Goal: Navigation & Orientation: Find specific page/section

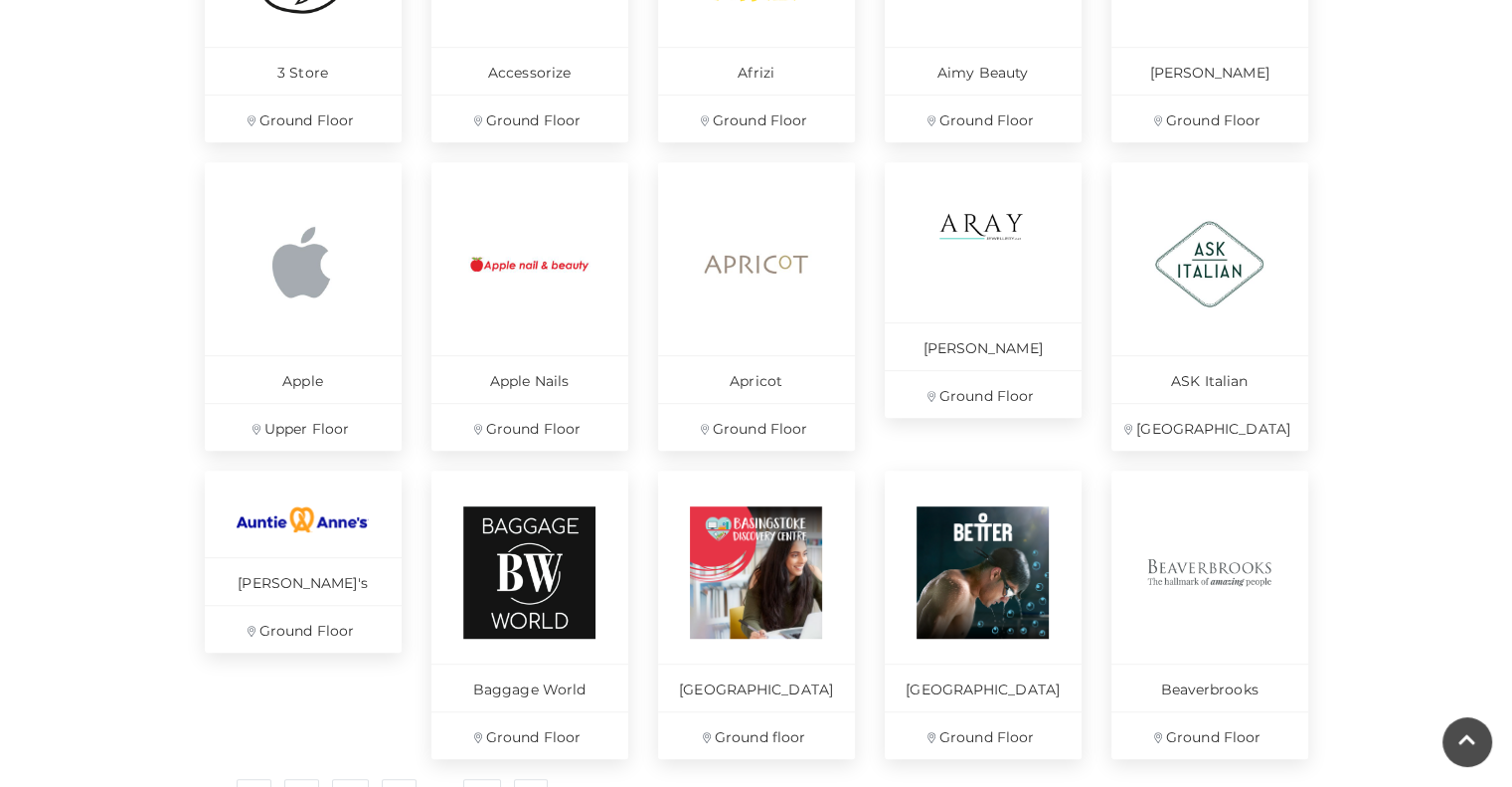
scroll to position [1193, 0]
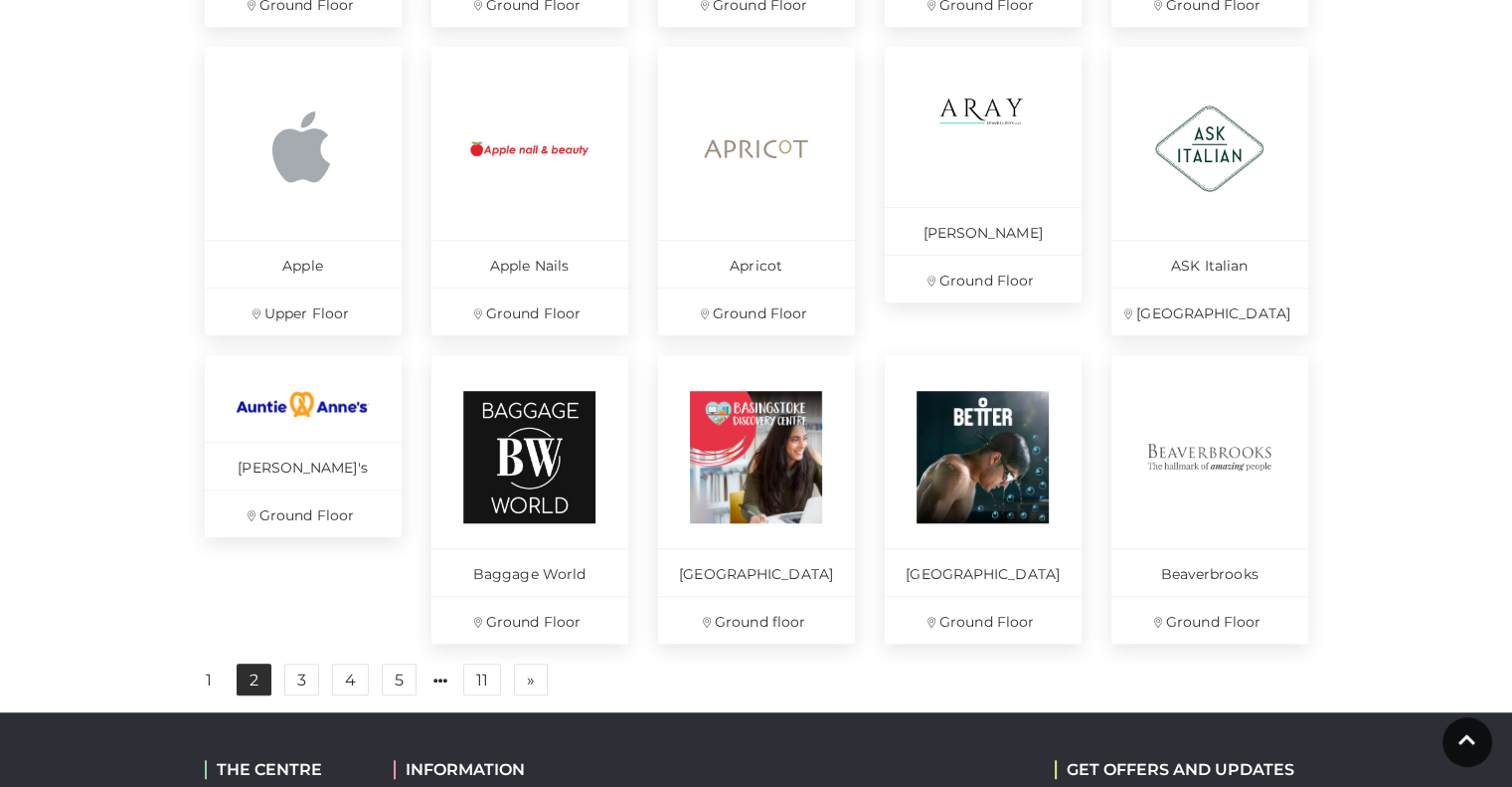
click at [251, 695] on link "2" at bounding box center [254, 680] width 35 height 32
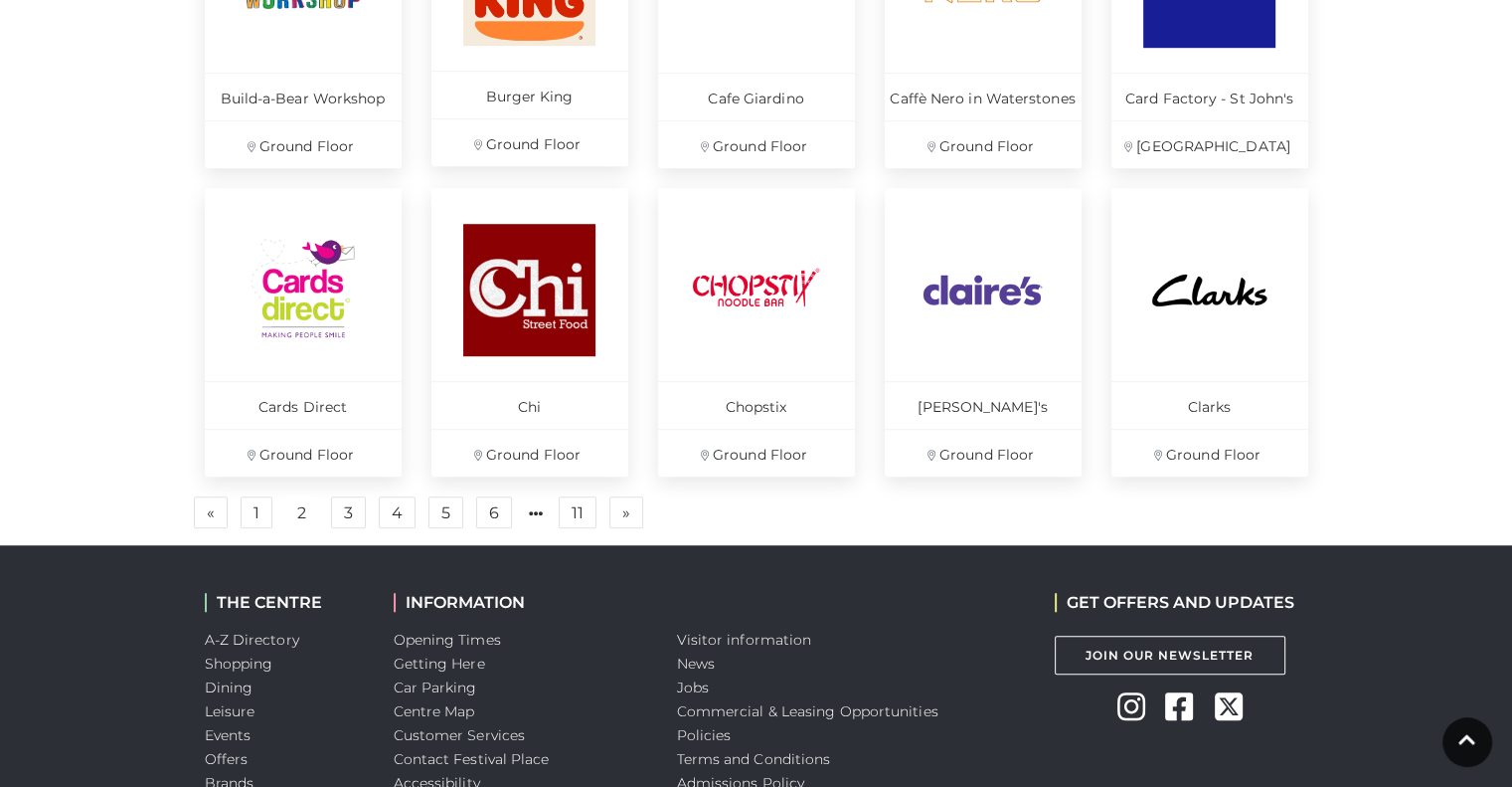
scroll to position [1392, 0]
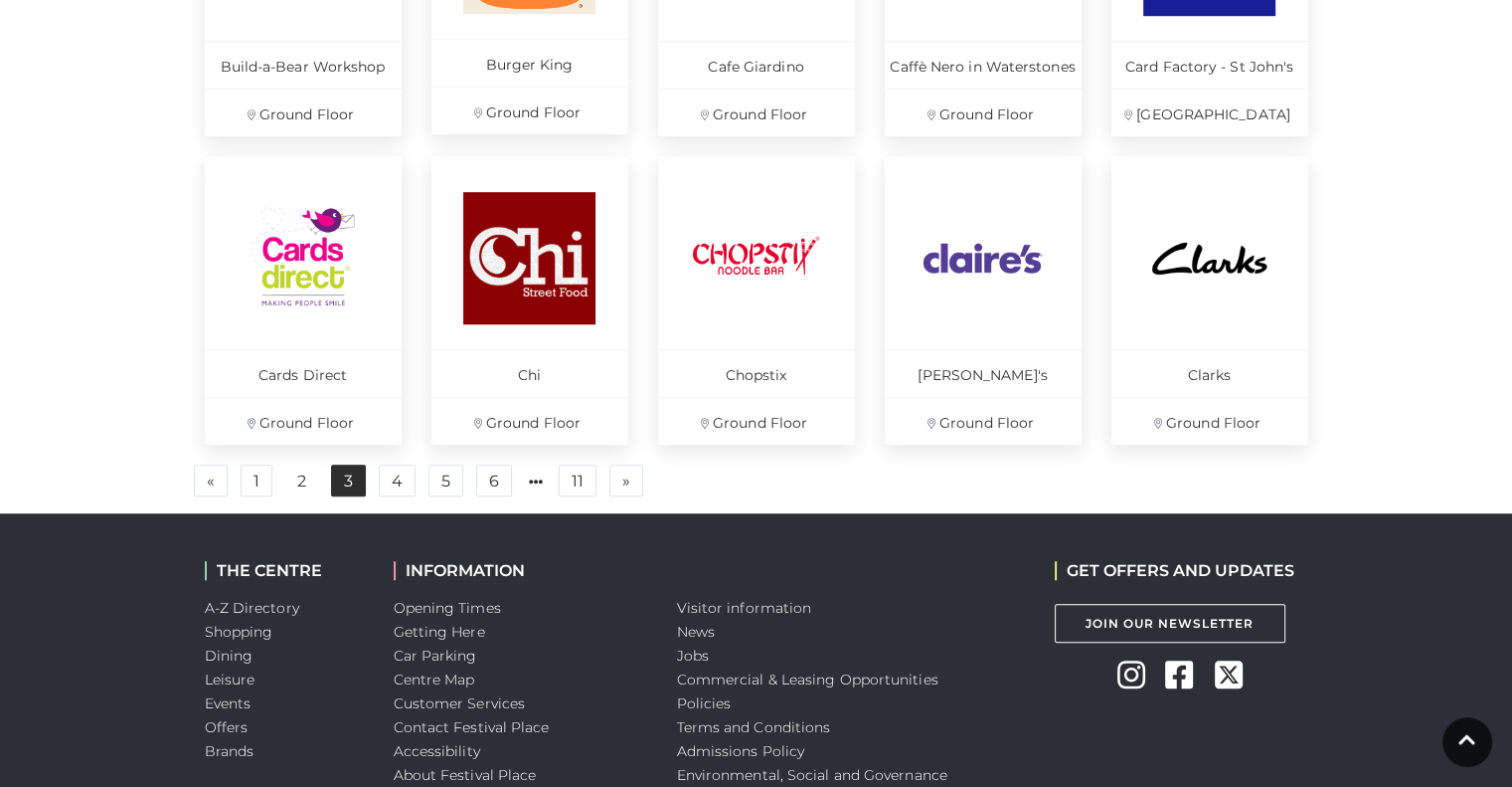
click at [350, 473] on link "3" at bounding box center [348, 481] width 35 height 32
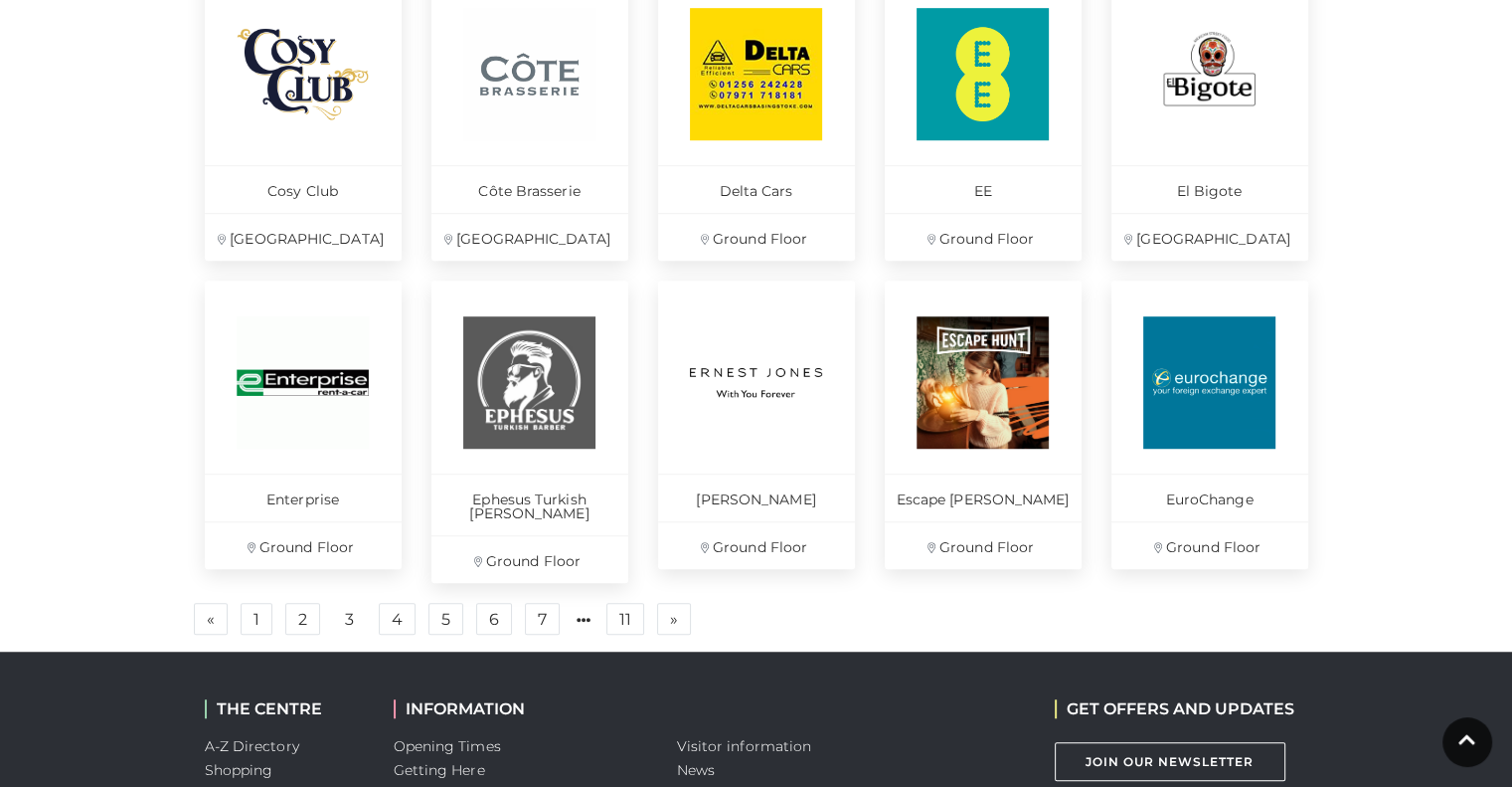
scroll to position [1292, 0]
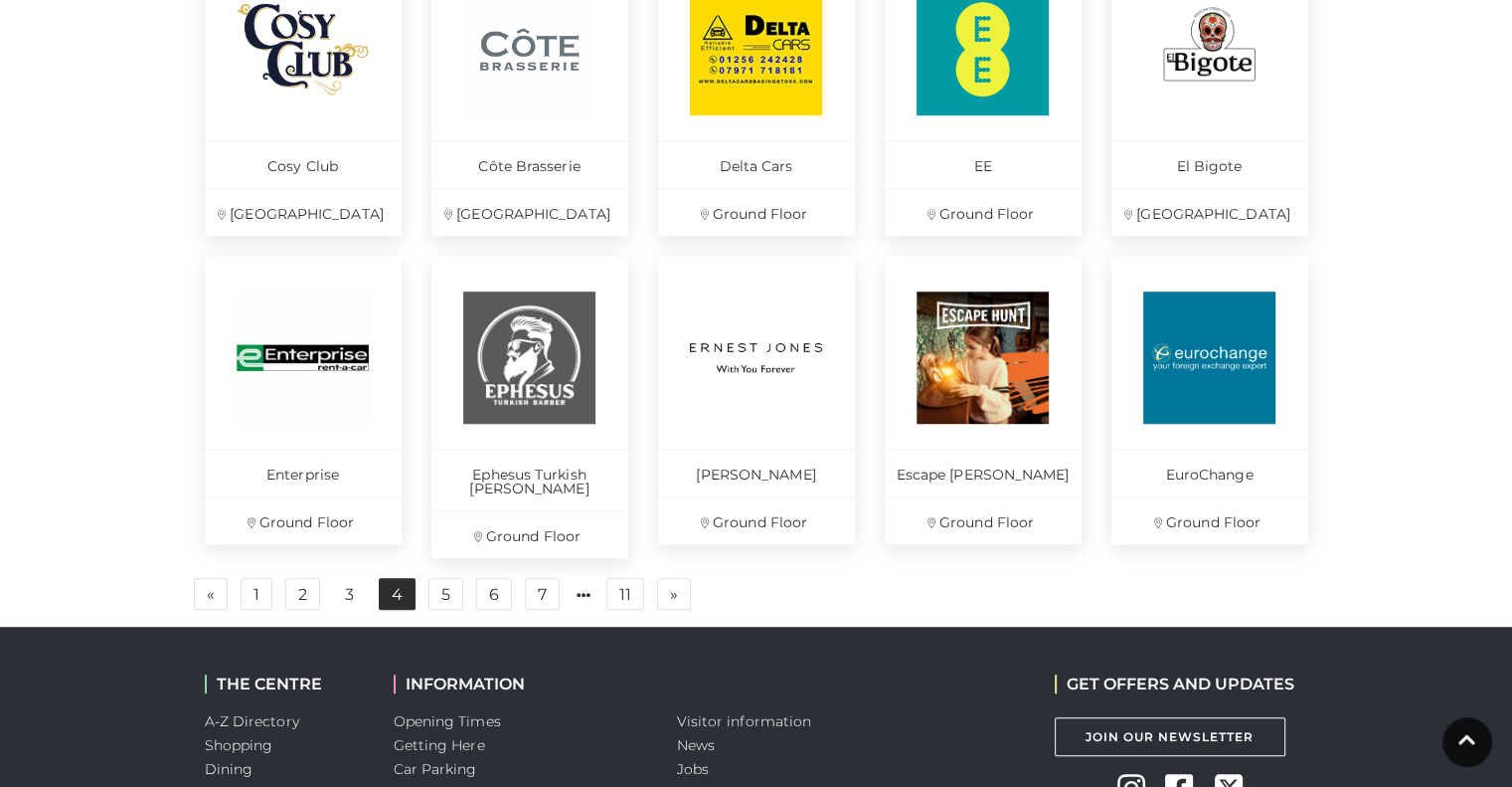
click at [393, 579] on link "4" at bounding box center [397, 594] width 37 height 32
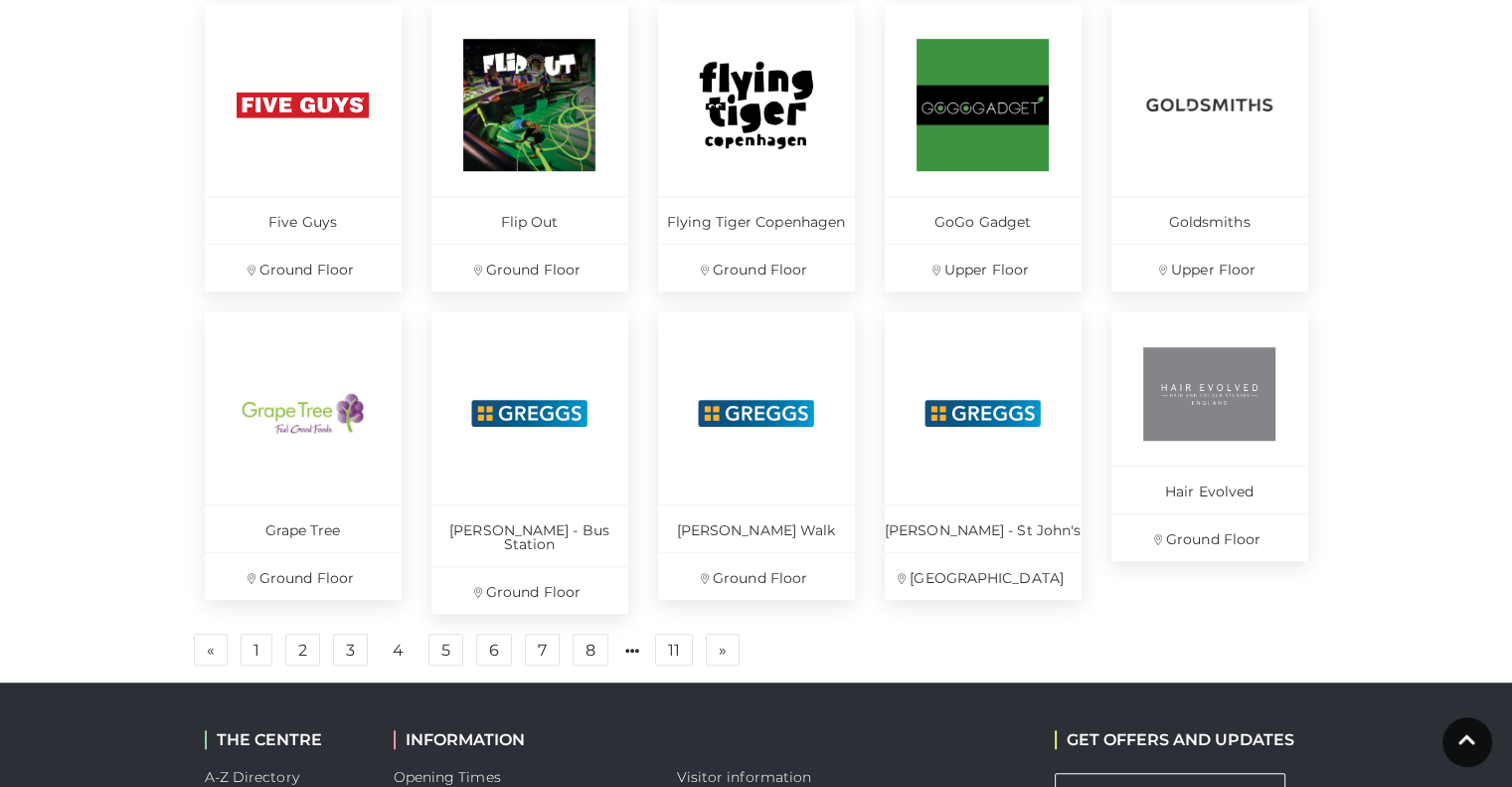
scroll to position [1392, 0]
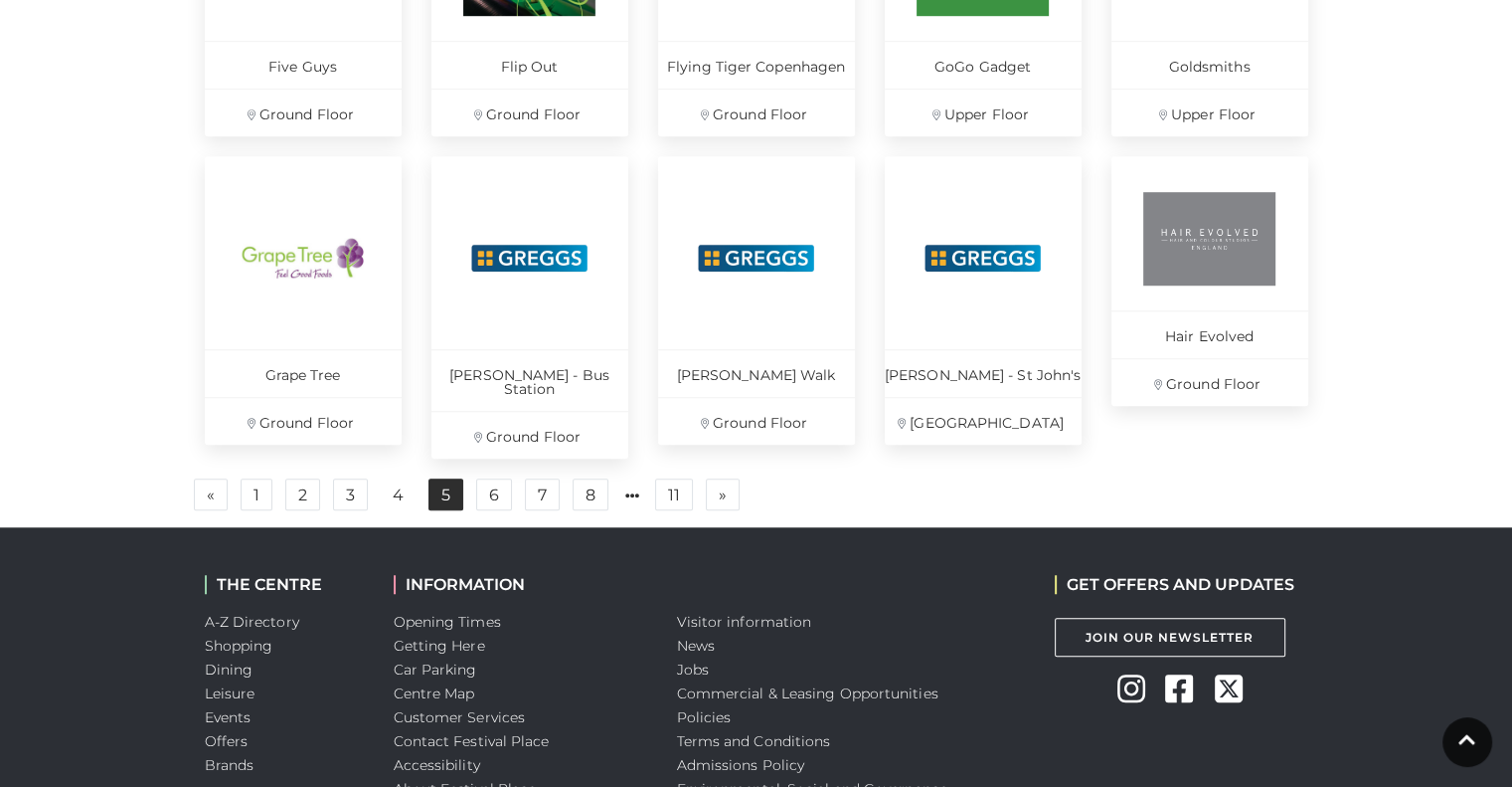
click at [436, 479] on link "5" at bounding box center [446, 494] width 35 height 32
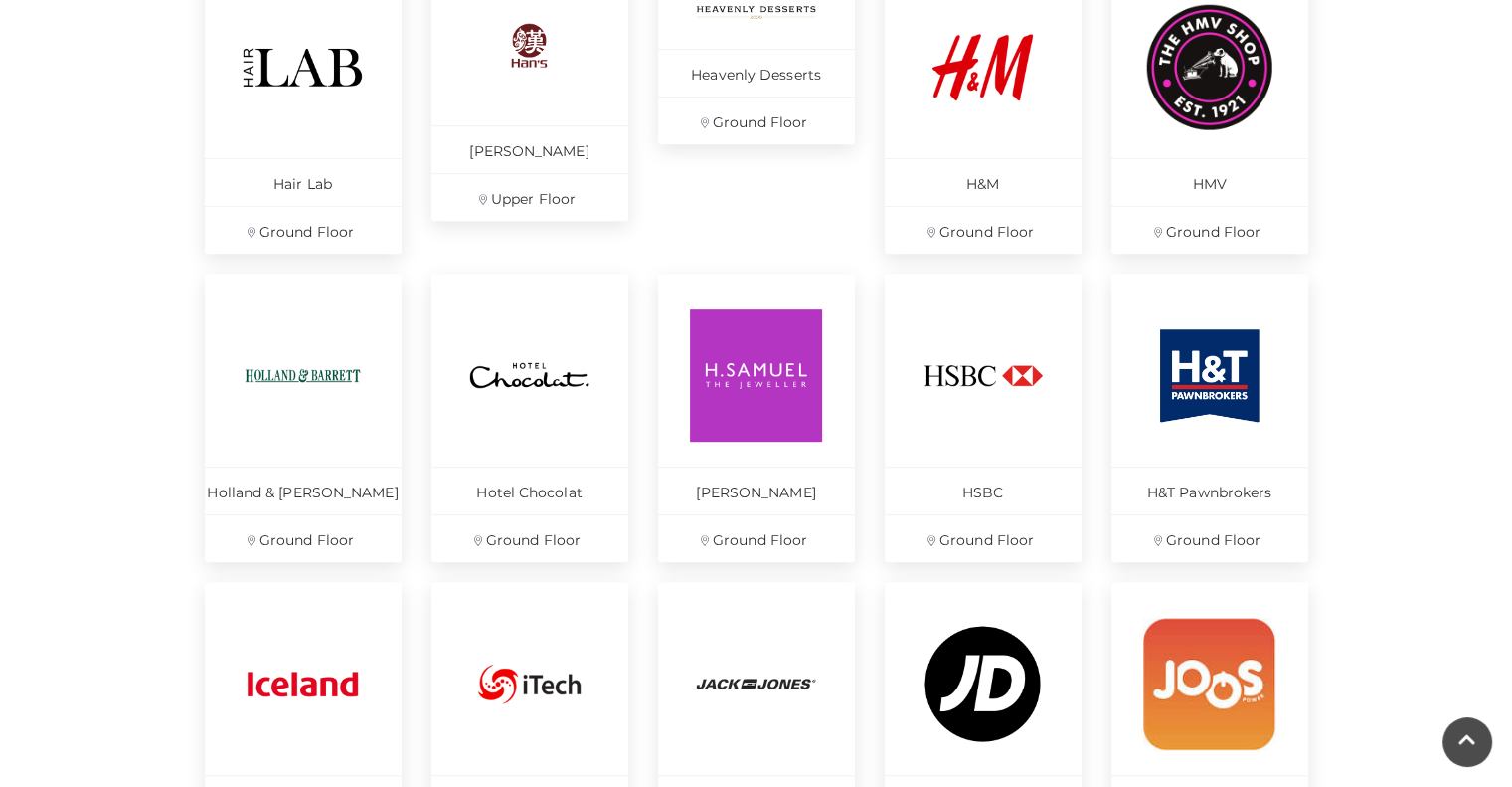
scroll to position [1193, 0]
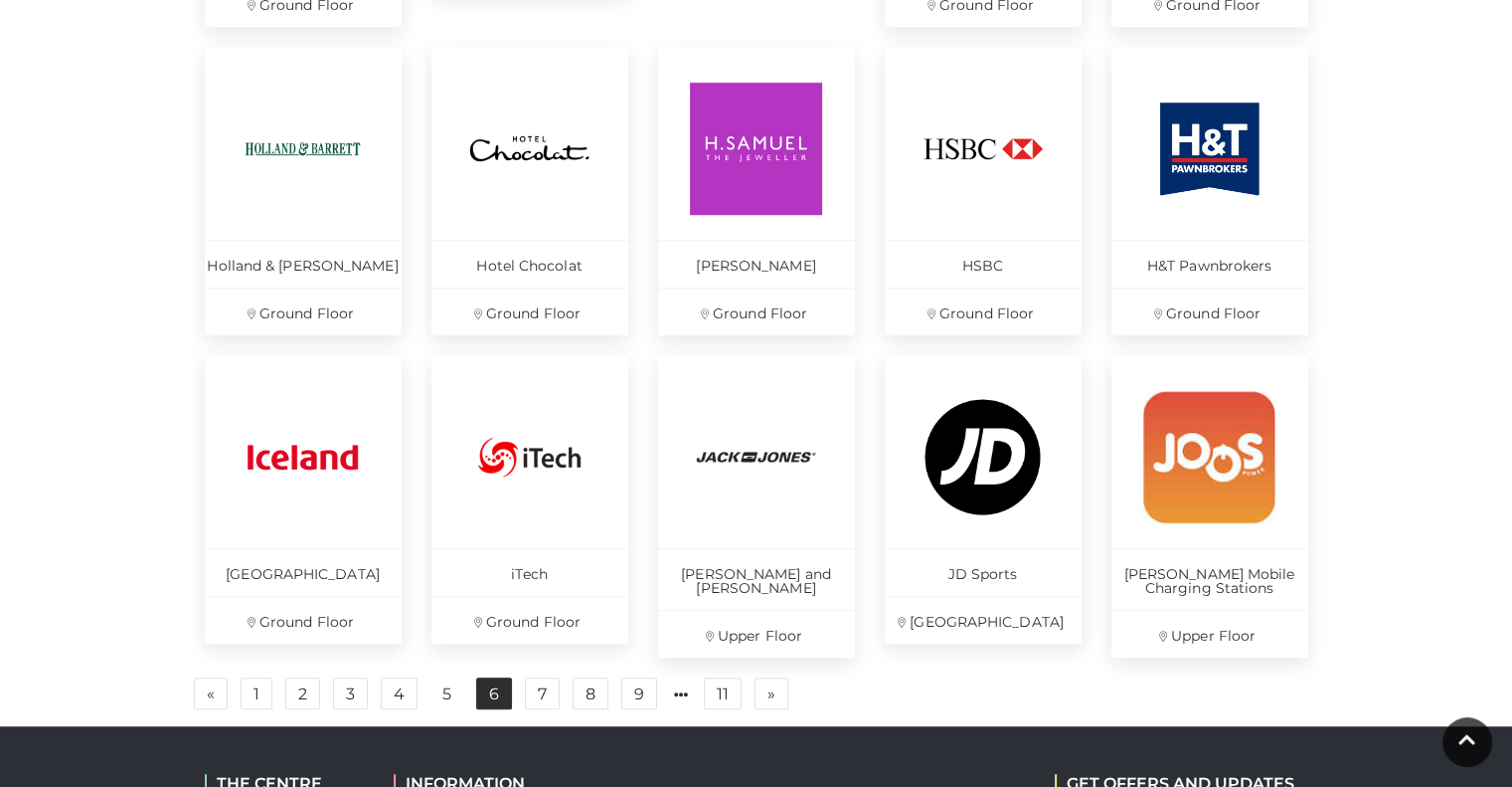
click at [499, 701] on link "6" at bounding box center [494, 693] width 36 height 32
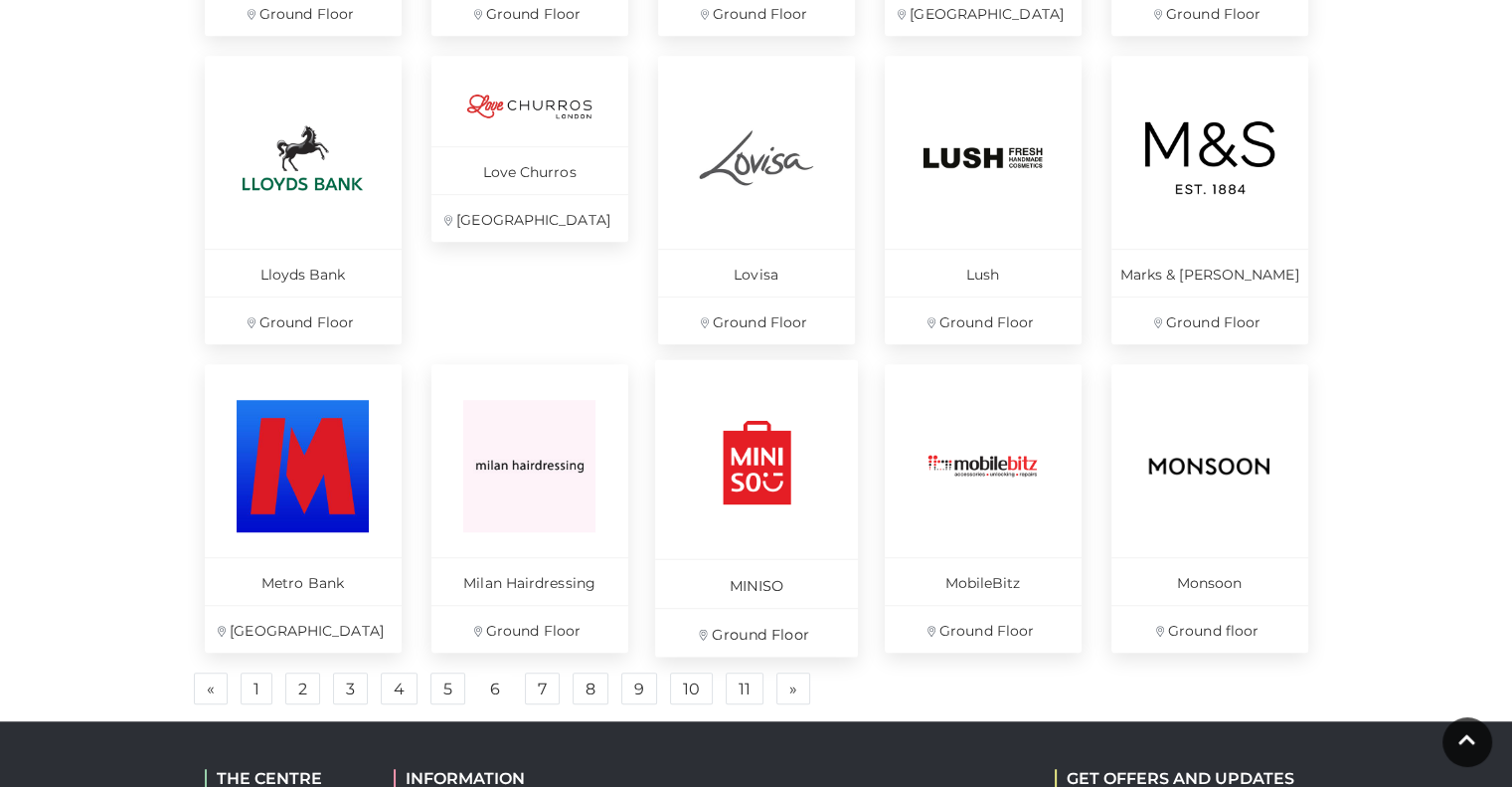
scroll to position [1292, 0]
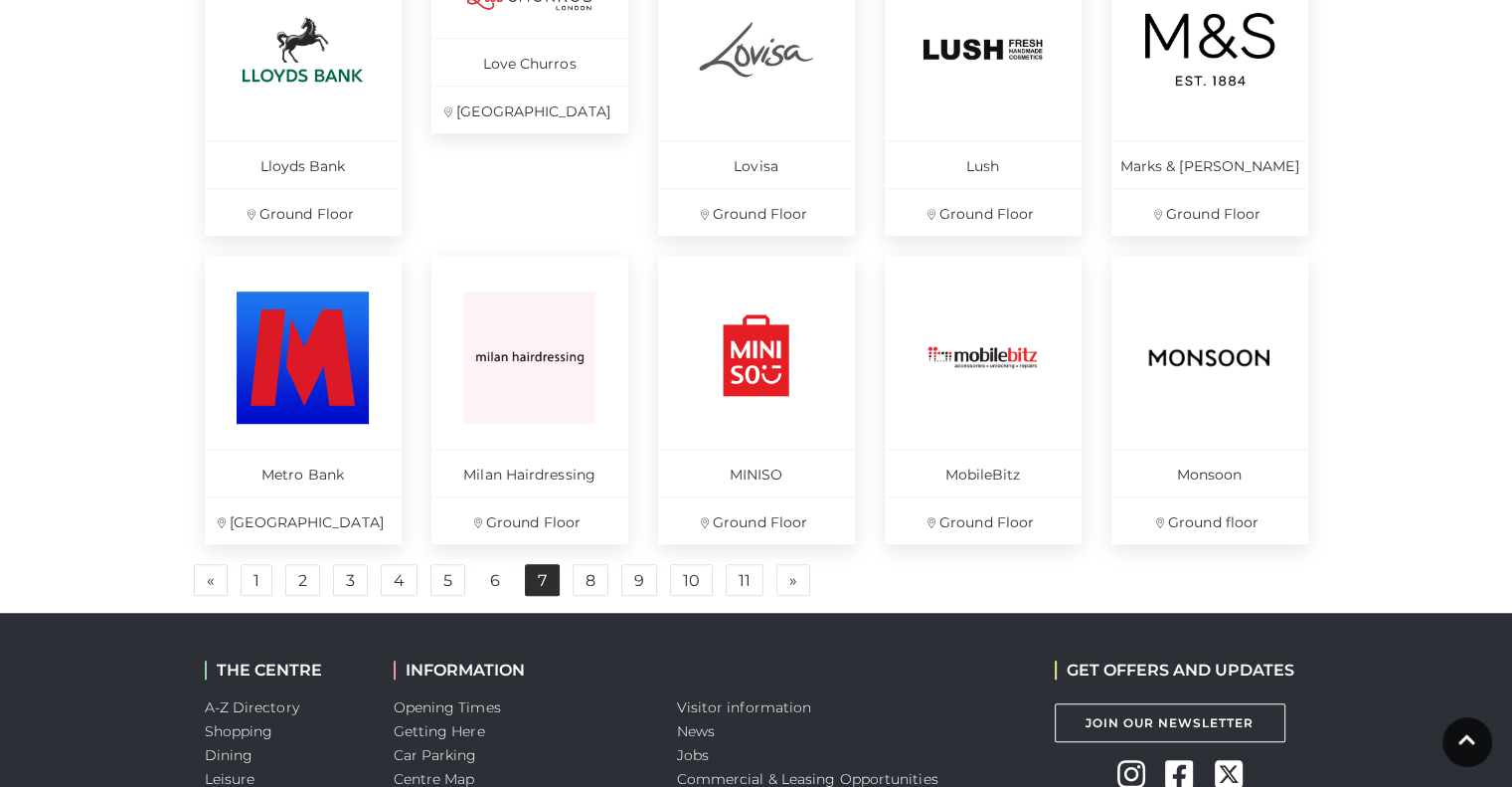
click at [550, 578] on link "7" at bounding box center [542, 580] width 35 height 32
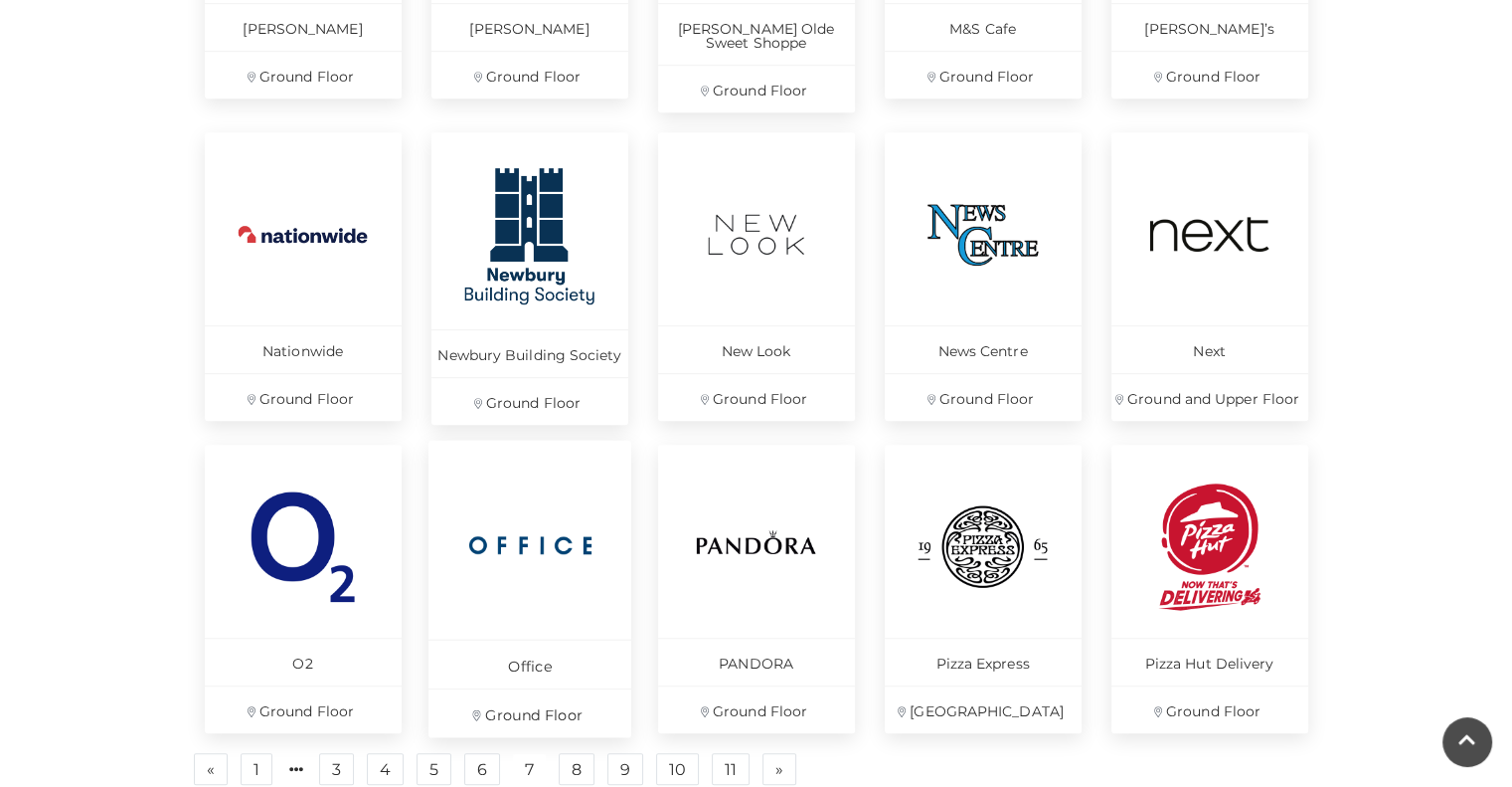
scroll to position [1193, 0]
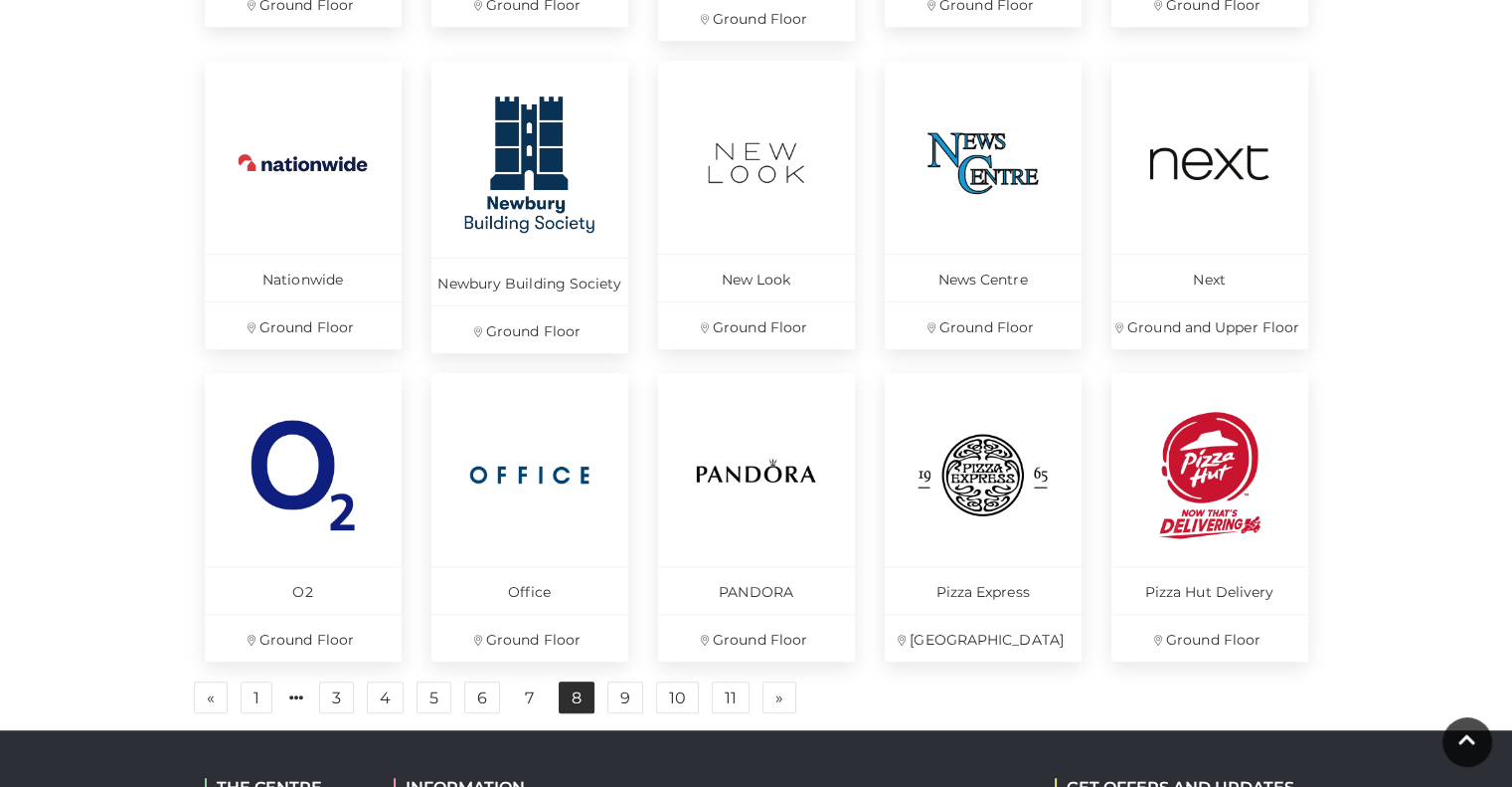
click at [582, 689] on link "8" at bounding box center [577, 697] width 36 height 32
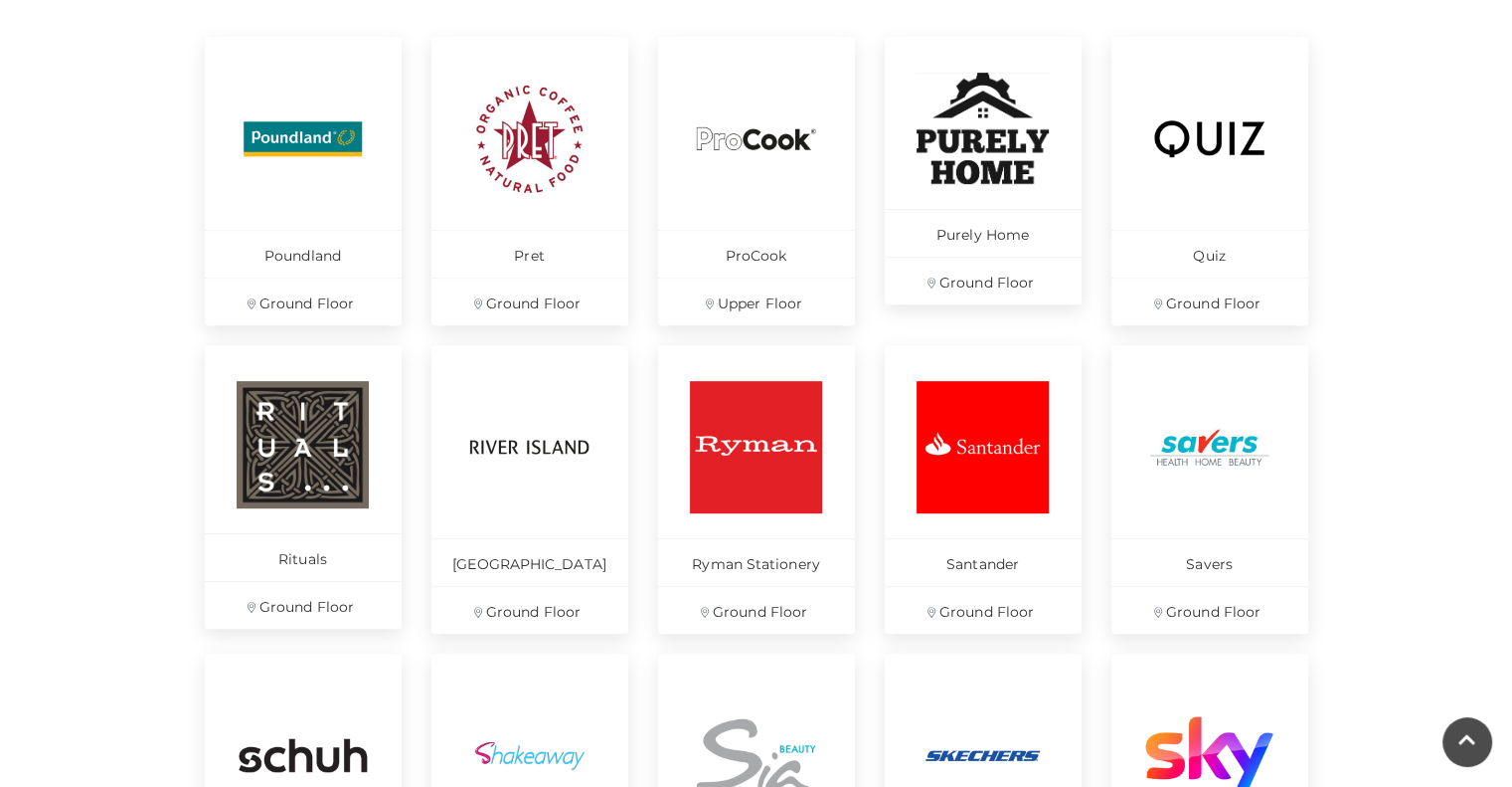
scroll to position [1193, 0]
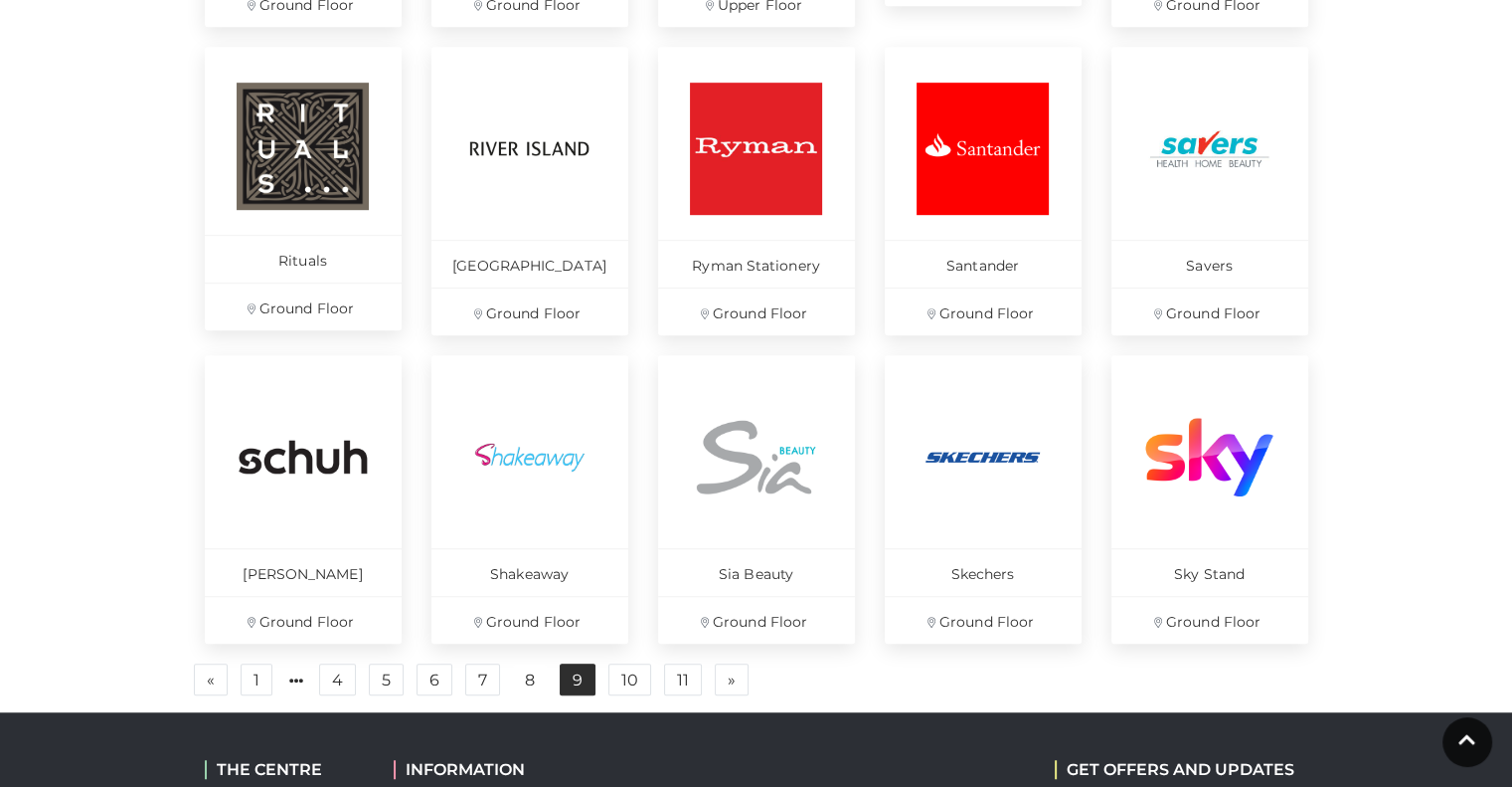
click at [563, 688] on link "9" at bounding box center [578, 680] width 36 height 32
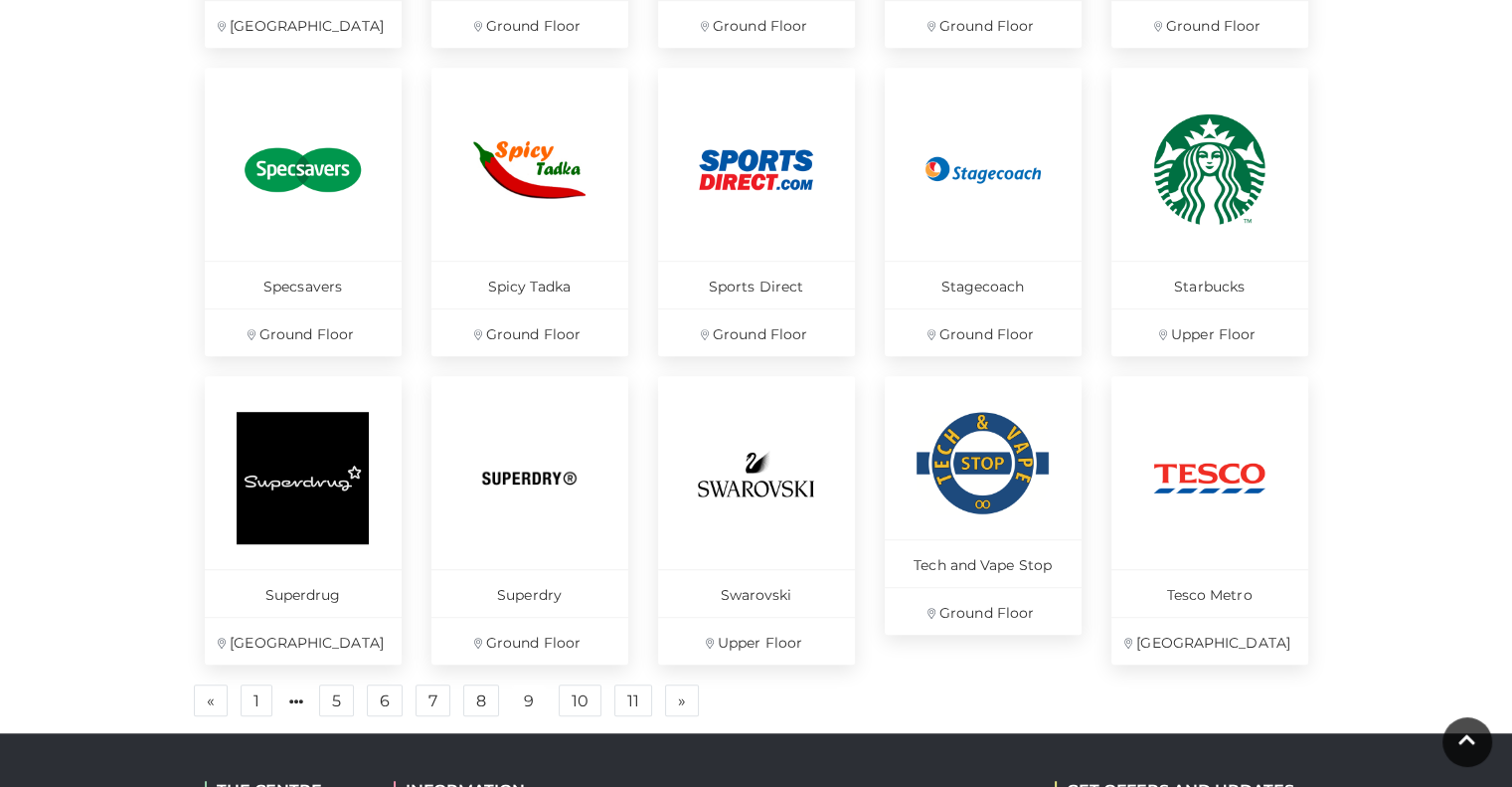
scroll to position [1292, 0]
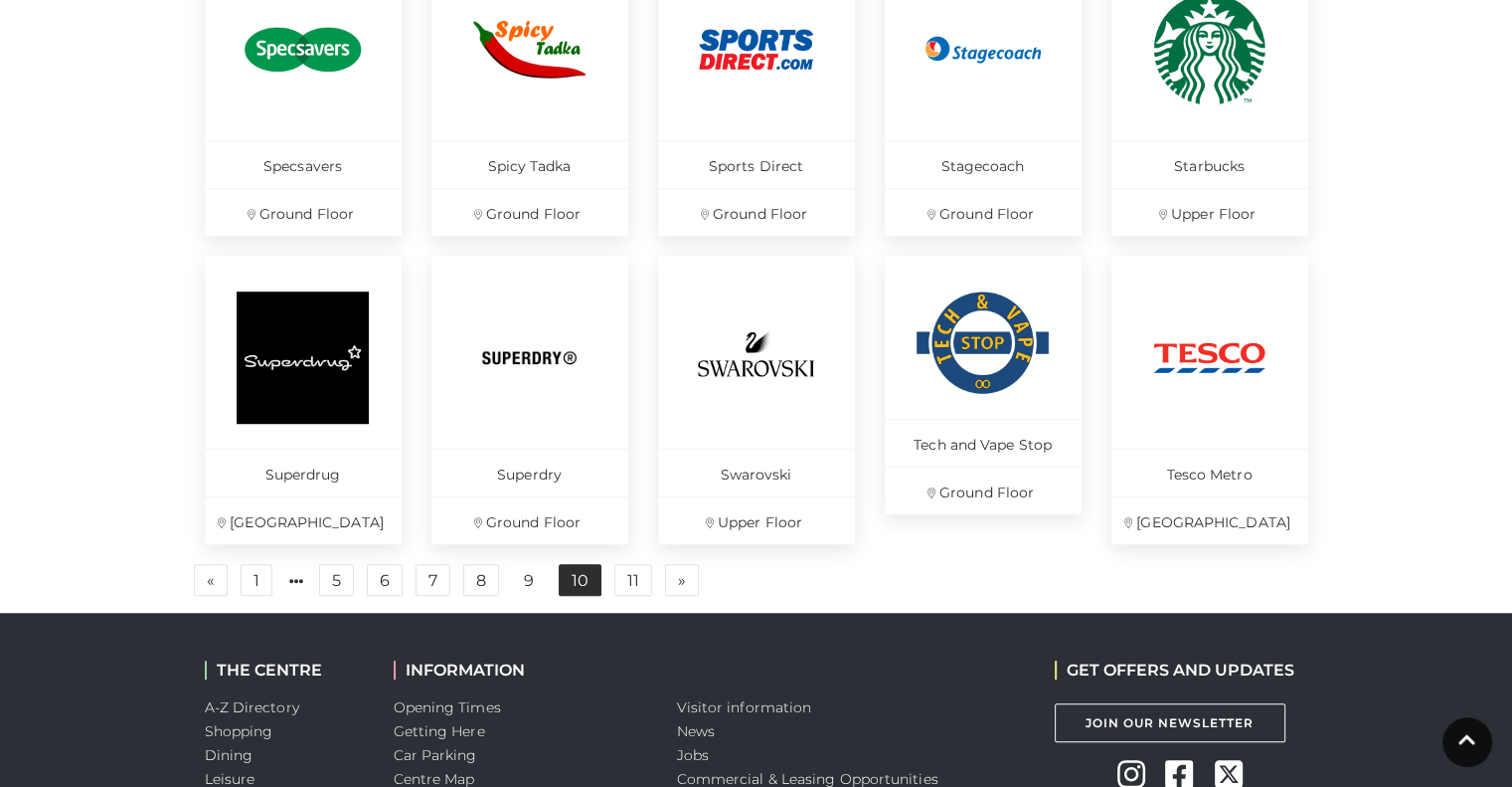
click at [560, 572] on link "10" at bounding box center [580, 580] width 43 height 32
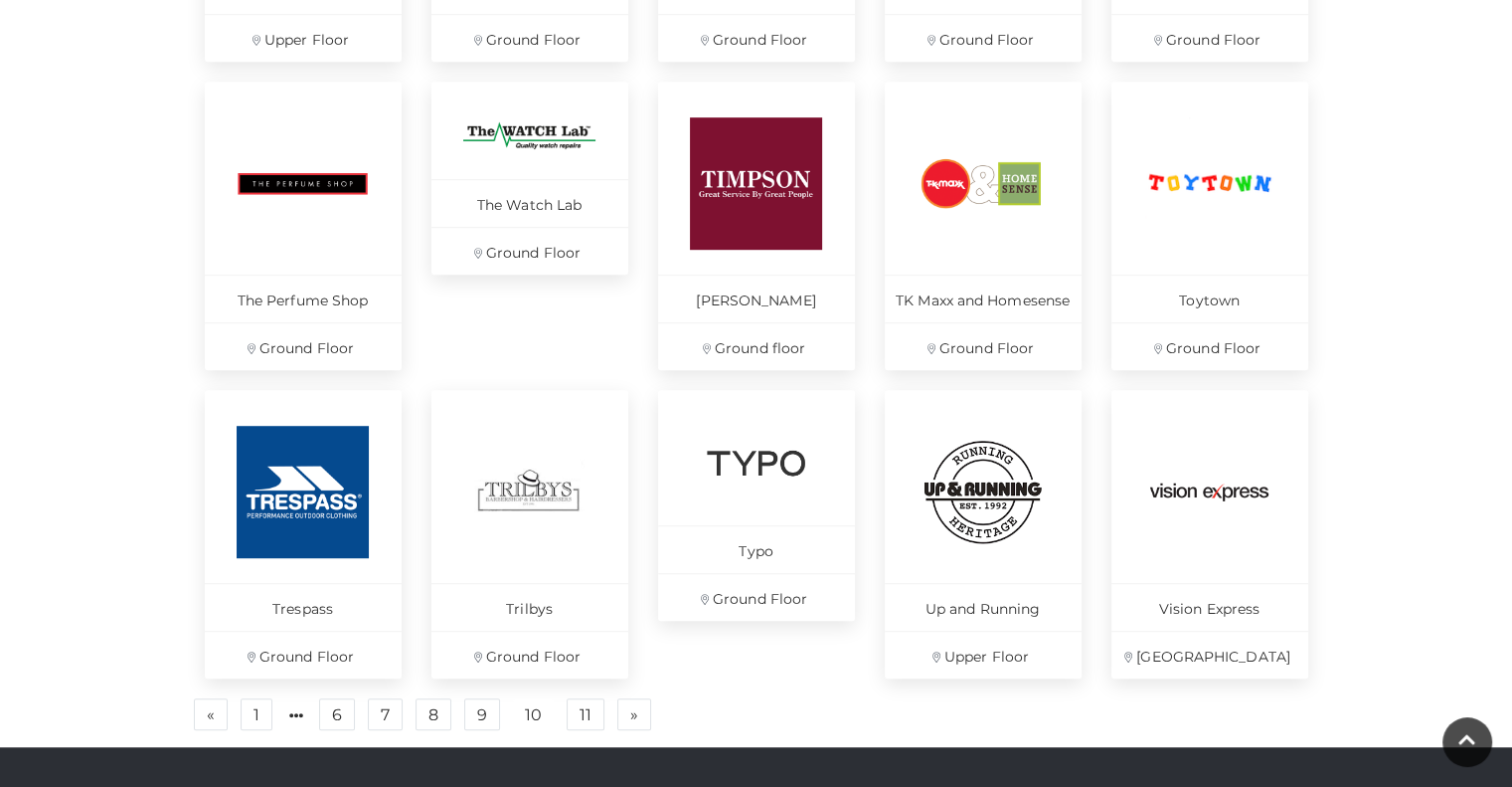
scroll to position [1292, 0]
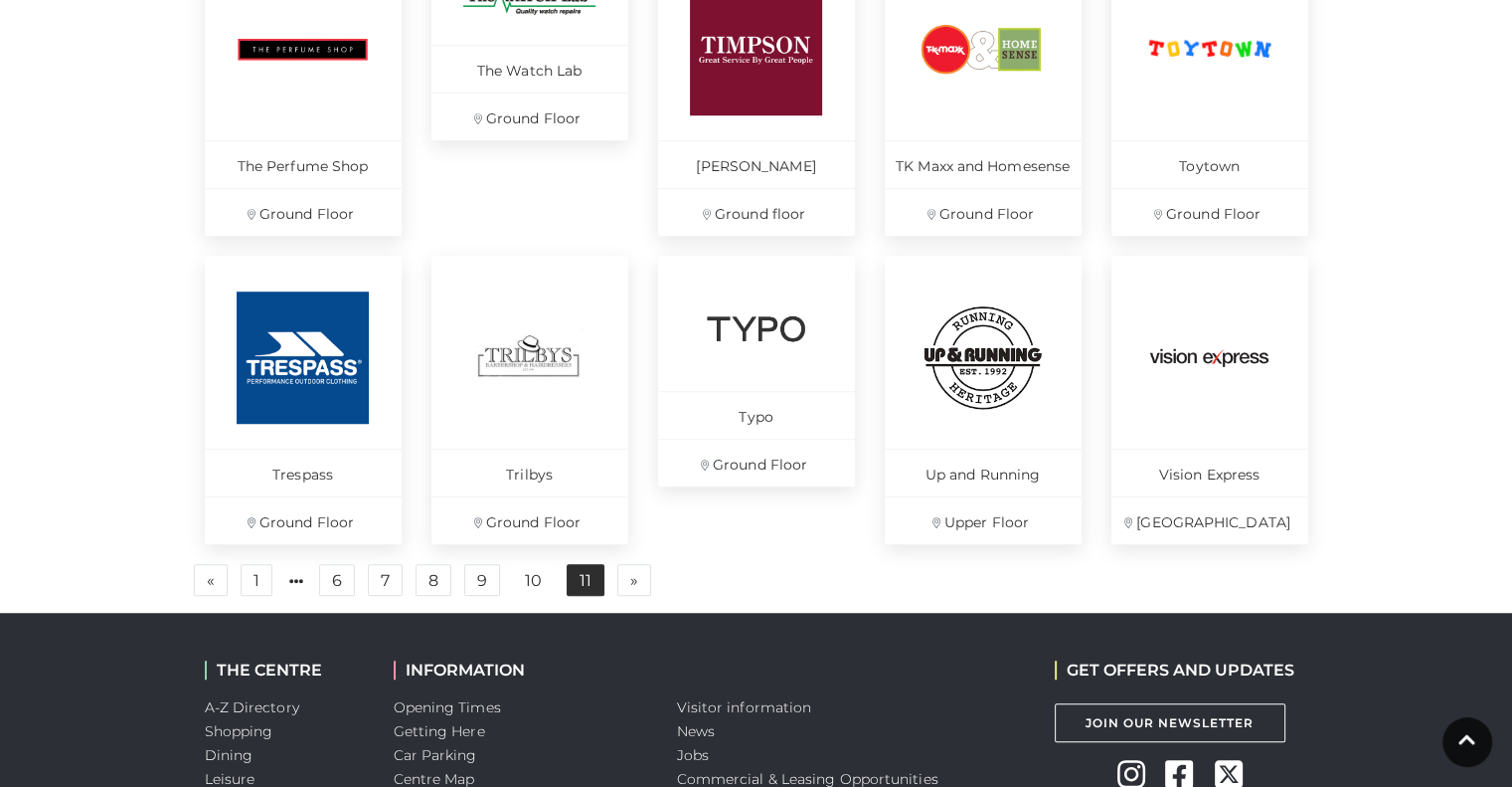
click at [572, 572] on link "11" at bounding box center [586, 580] width 38 height 32
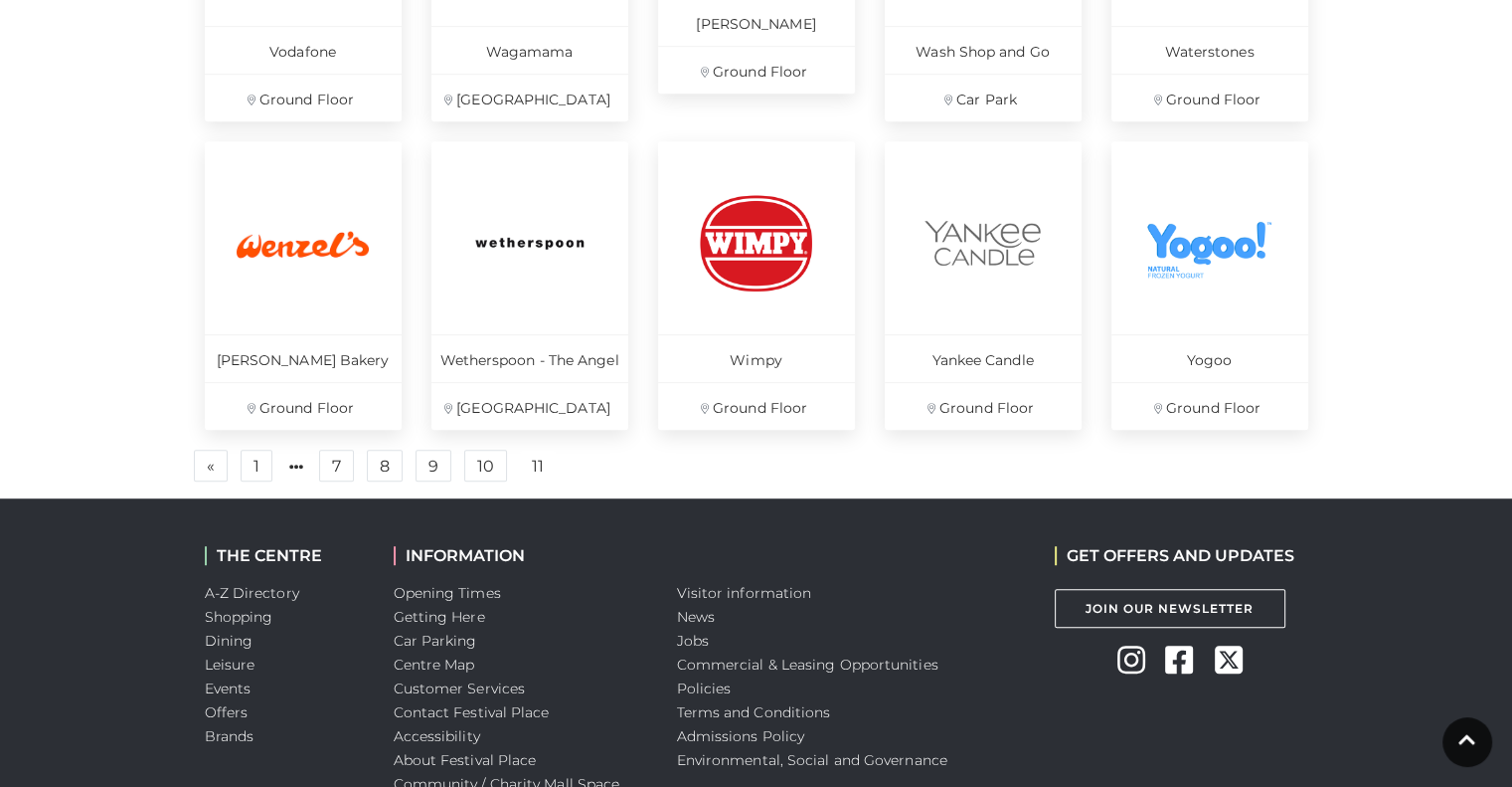
scroll to position [1259, 0]
